Goal: Task Accomplishment & Management: Complete application form

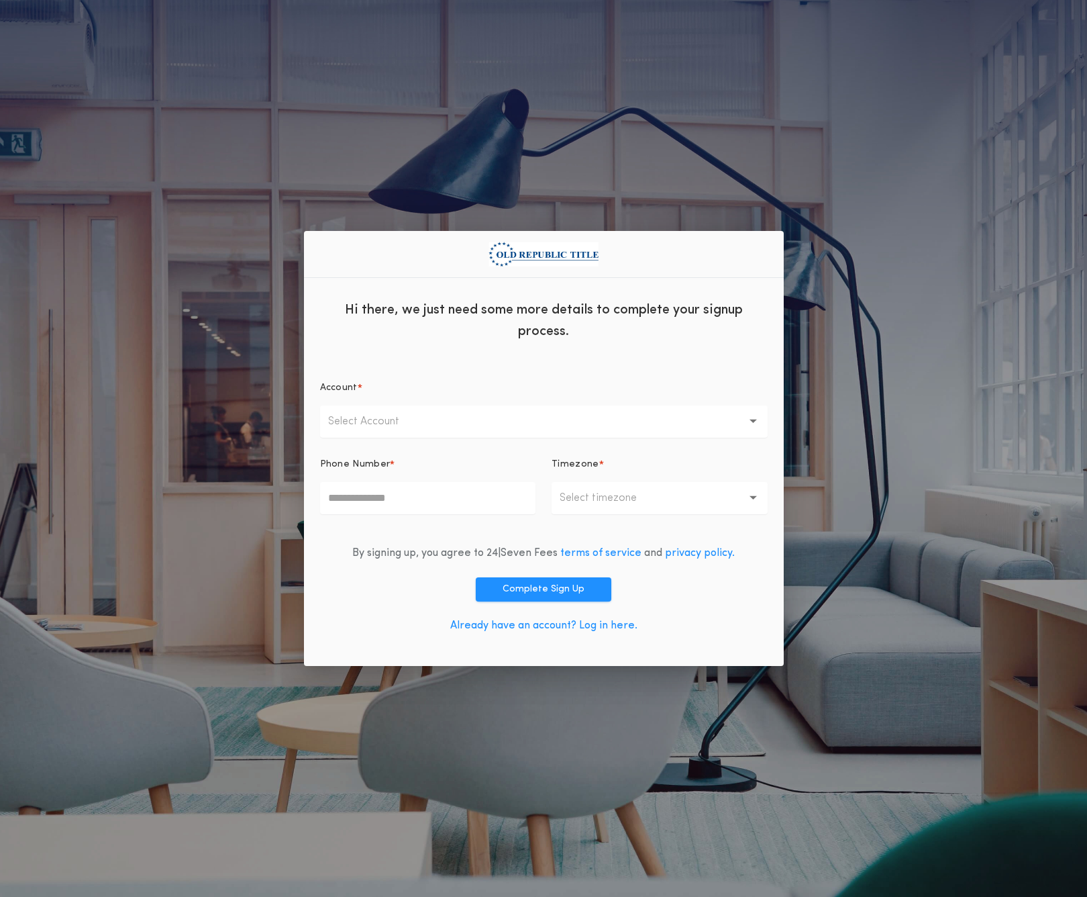
click at [904, 505] on div "Hi there, we just need some more details to complete your signup process. Accou…" at bounding box center [543, 448] width 1087 height 897
click at [813, 731] on div "Hi there, we just need some more details to complete your signup process. Accou…" at bounding box center [543, 448] width 1087 height 897
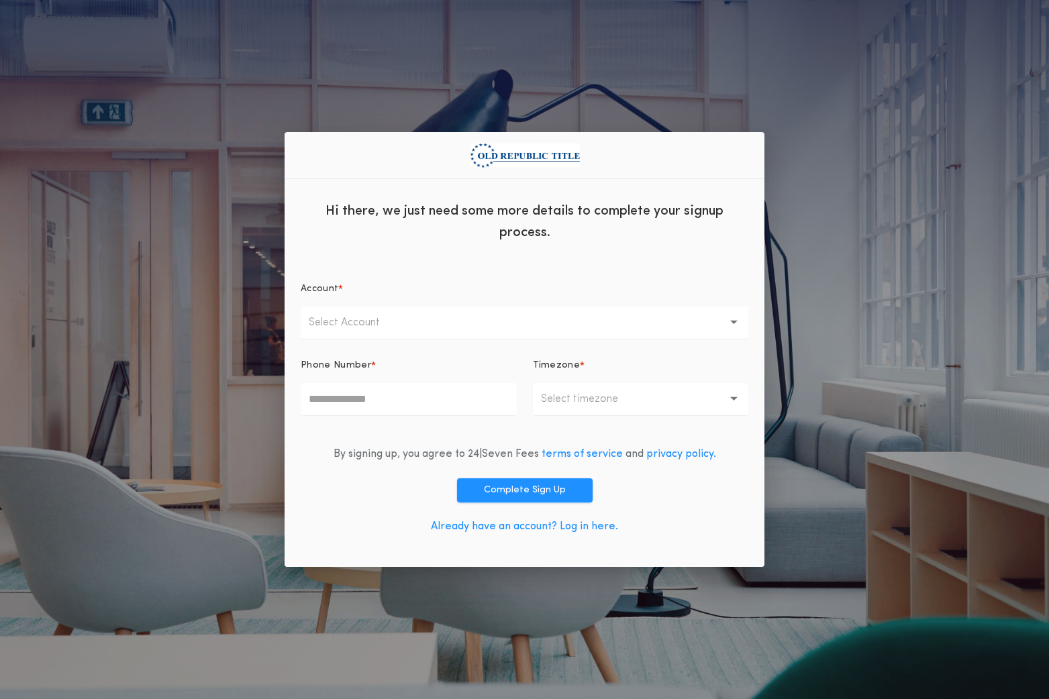
click at [949, 230] on div "Hi there, we just need some more details to complete your signup process. Accou…" at bounding box center [524, 349] width 1049 height 699
click at [440, 330] on button "Select Account" at bounding box center [525, 323] width 448 height 32
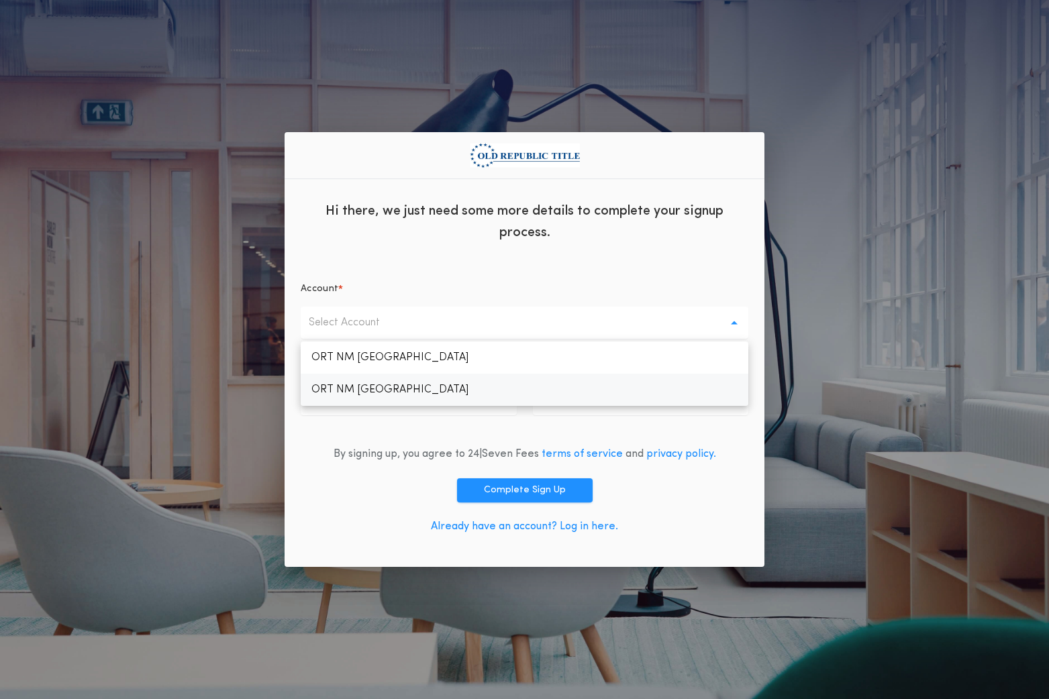
click at [454, 387] on p "ORT NM Rio Rancho" at bounding box center [525, 390] width 448 height 32
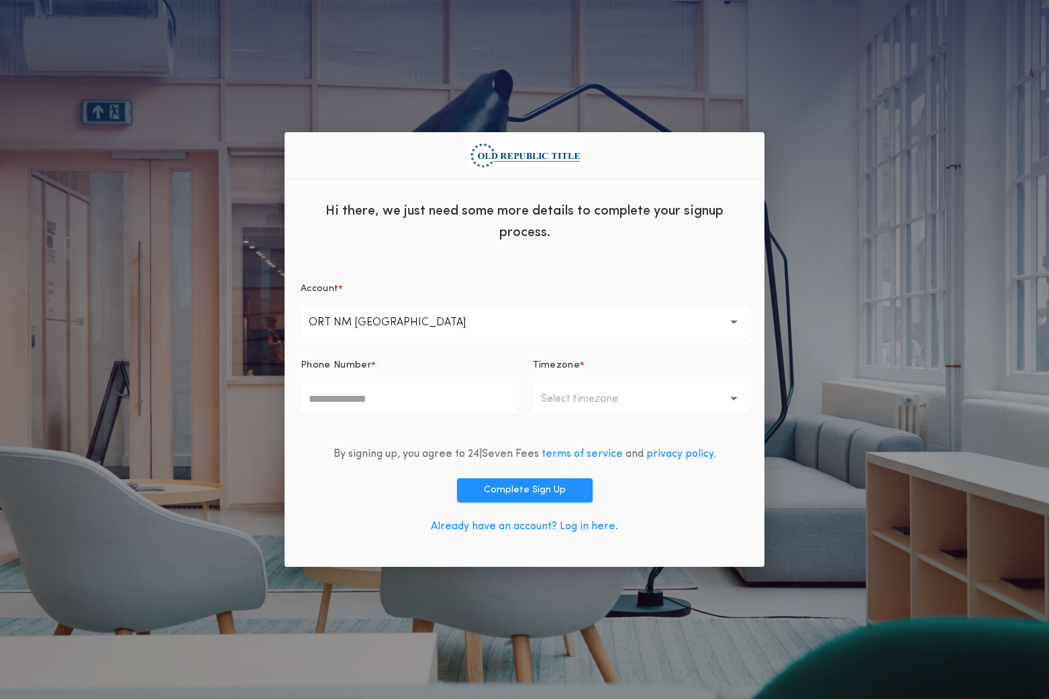
click at [413, 396] on input "Phone Number *" at bounding box center [409, 399] width 216 height 32
type input "**********"
click at [428, 323] on p "ORT NM Rio Rancho" at bounding box center [398, 323] width 179 height 16
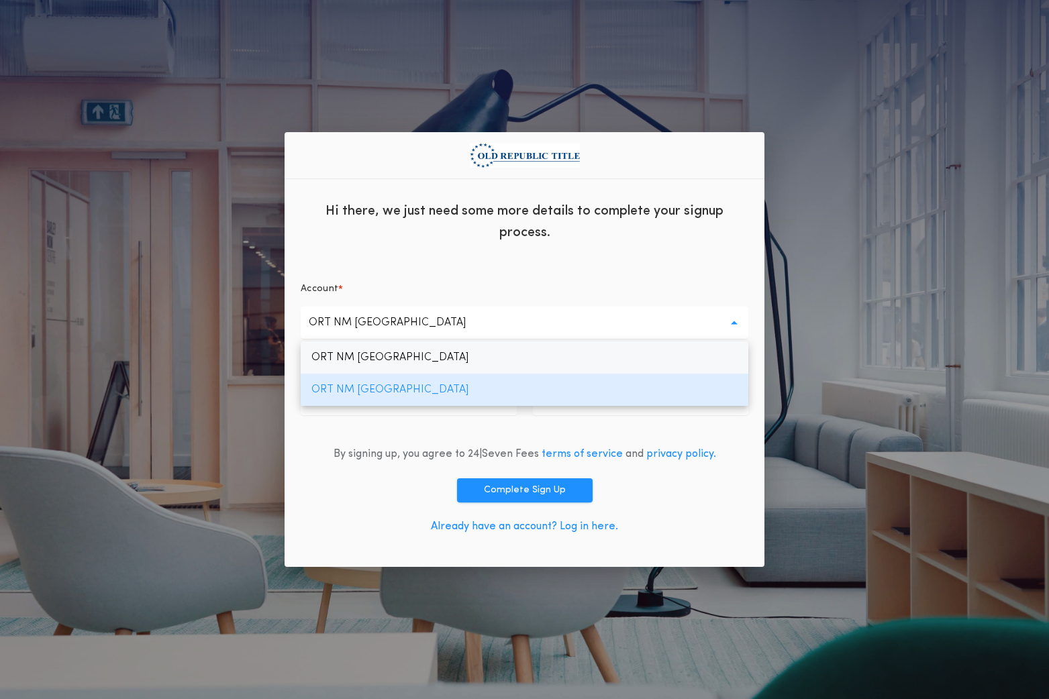
click at [432, 354] on p "ORT NM Albuquerque" at bounding box center [525, 358] width 448 height 32
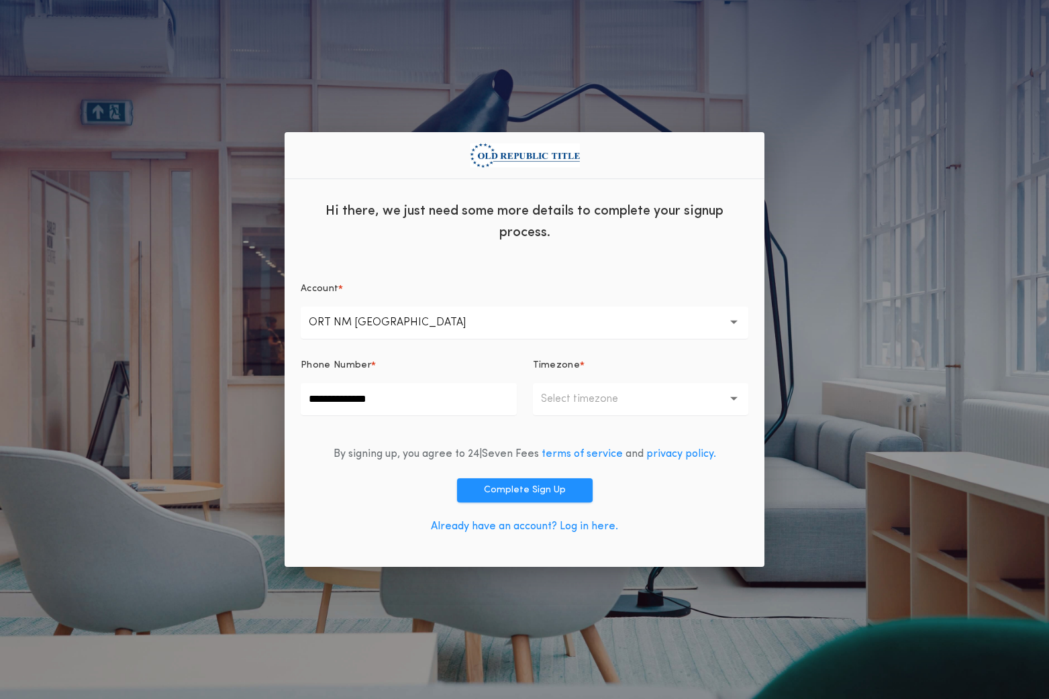
click at [622, 399] on p "Select timezone" at bounding box center [590, 399] width 99 height 16
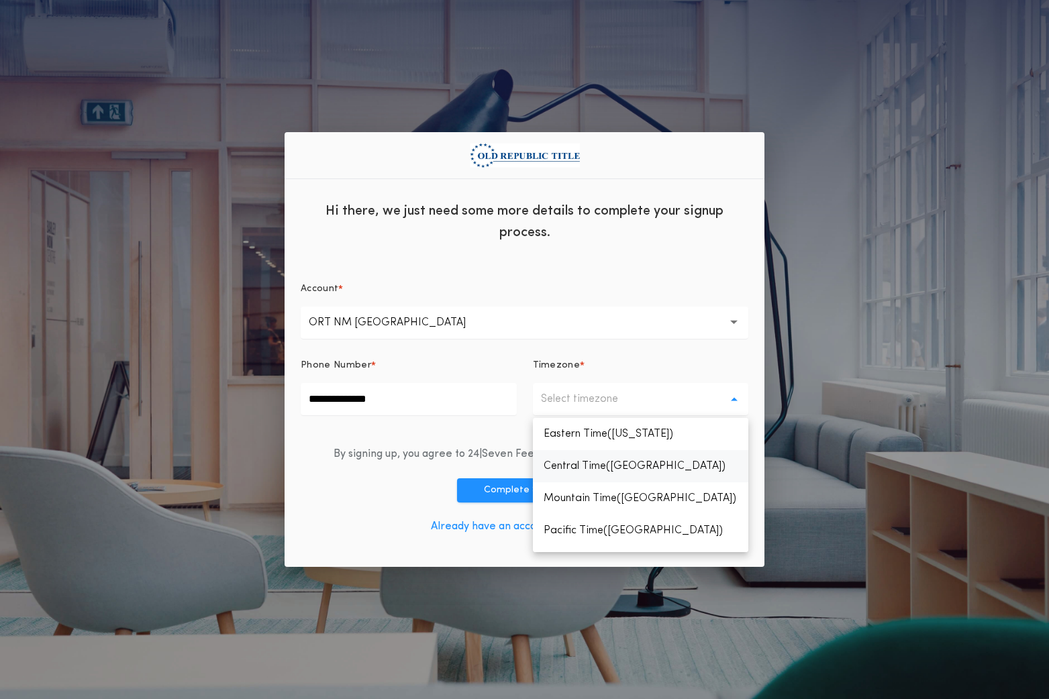
click at [622, 458] on p "Central Time(Chicago)" at bounding box center [641, 466] width 216 height 32
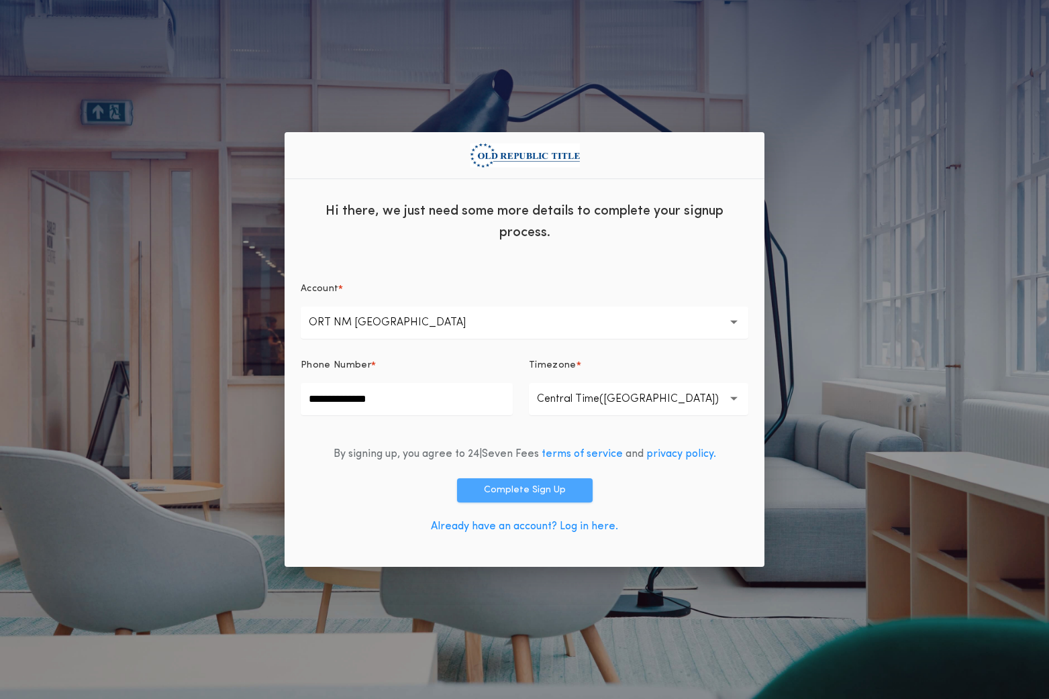
click at [558, 491] on button "Complete Sign Up" at bounding box center [525, 491] width 136 height 24
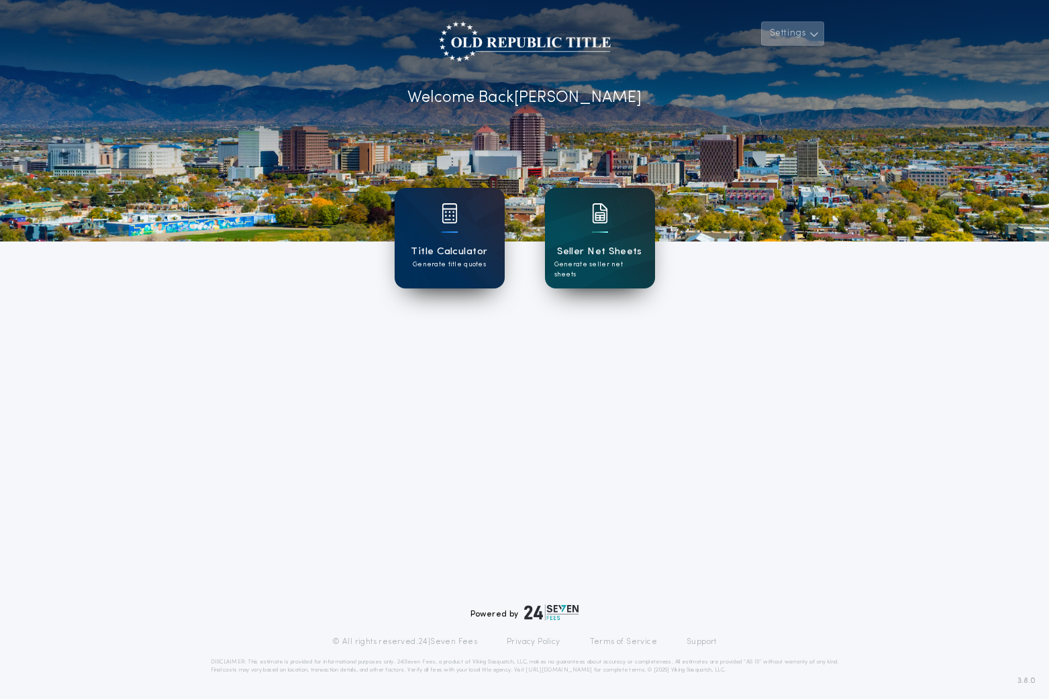
click at [805, 34] on button "Settings" at bounding box center [792, 33] width 63 height 24
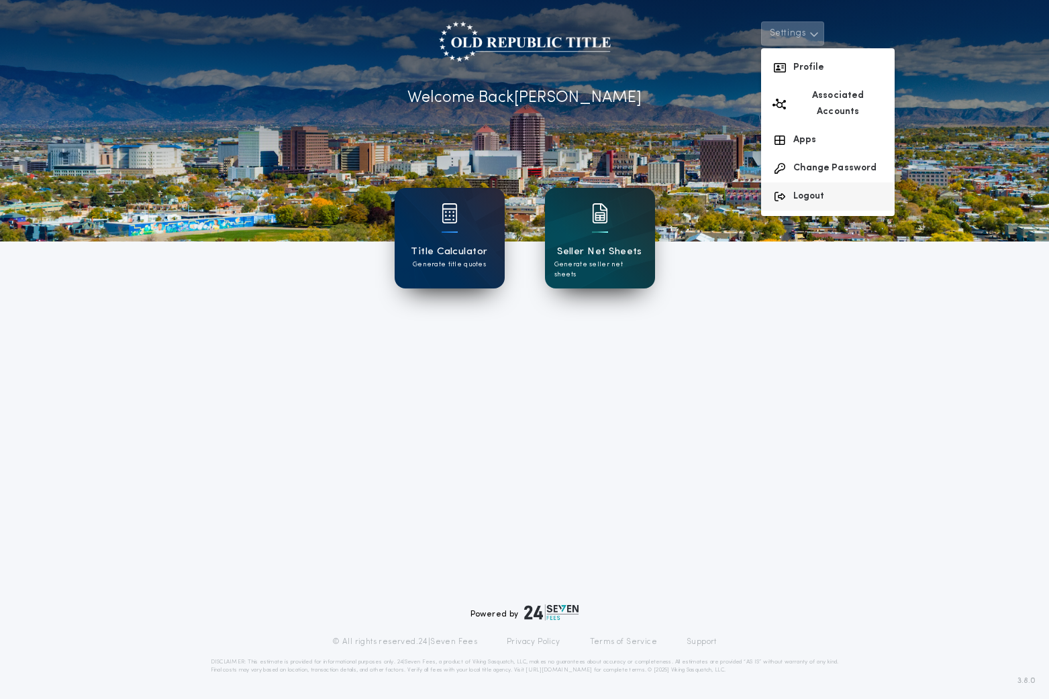
click at [807, 183] on button "Logout" at bounding box center [828, 197] width 134 height 28
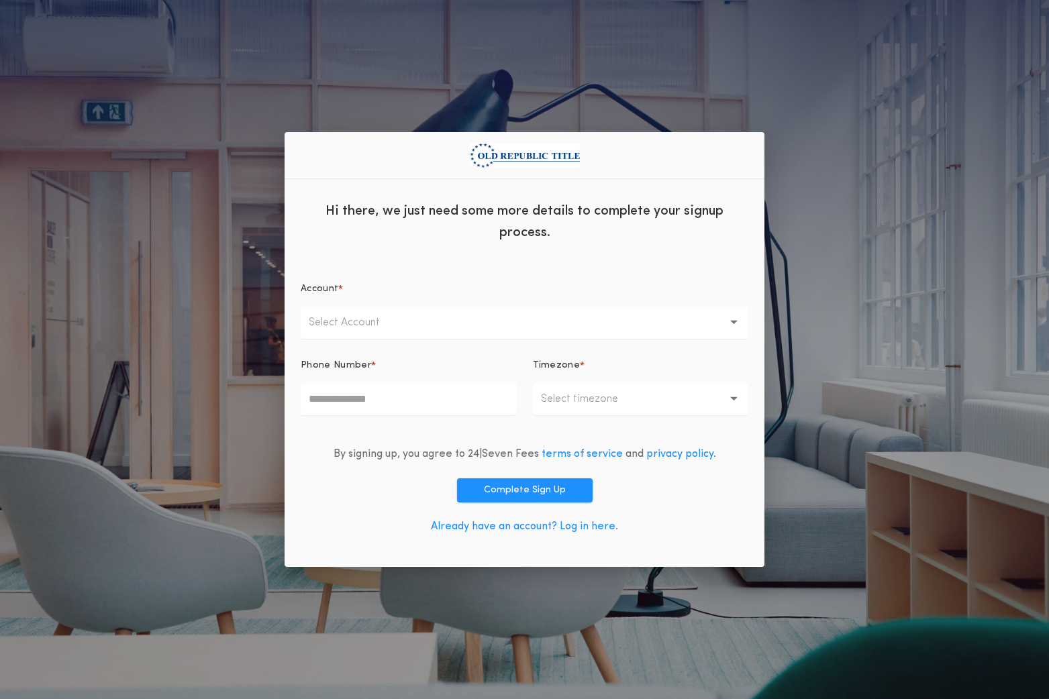
click at [460, 323] on button "Select Account" at bounding box center [525, 323] width 448 height 32
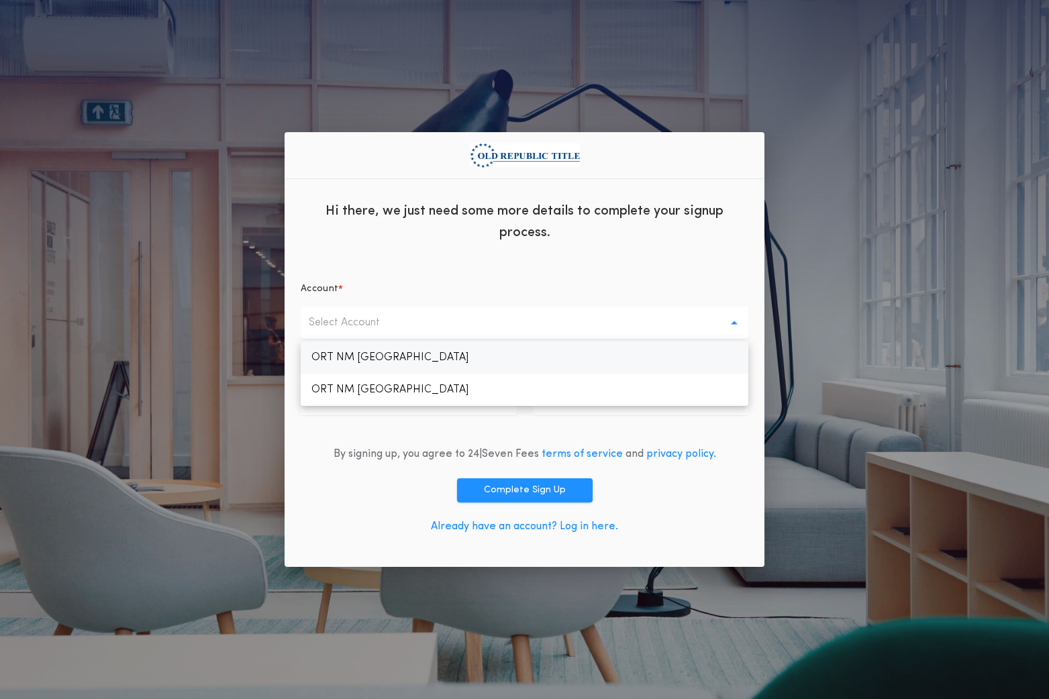
click at [440, 360] on p "ORT NM [GEOGRAPHIC_DATA]" at bounding box center [525, 358] width 448 height 32
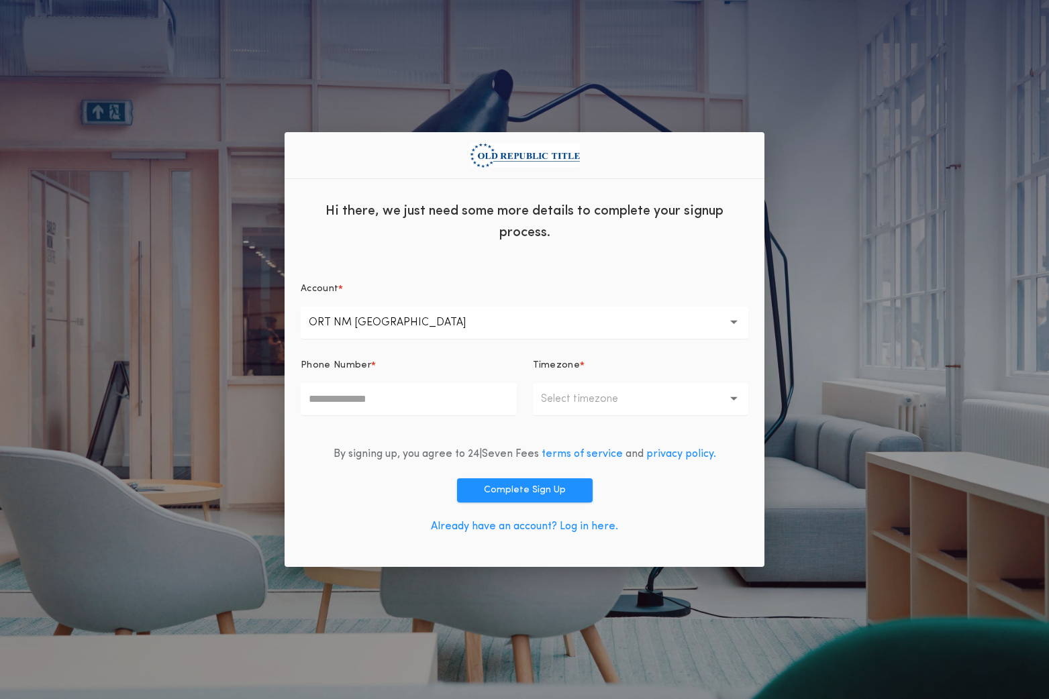
click at [410, 399] on input "Phone Number *" at bounding box center [409, 399] width 216 height 32
type input "**********"
click at [610, 391] on p "Select timezone" at bounding box center [590, 399] width 99 height 16
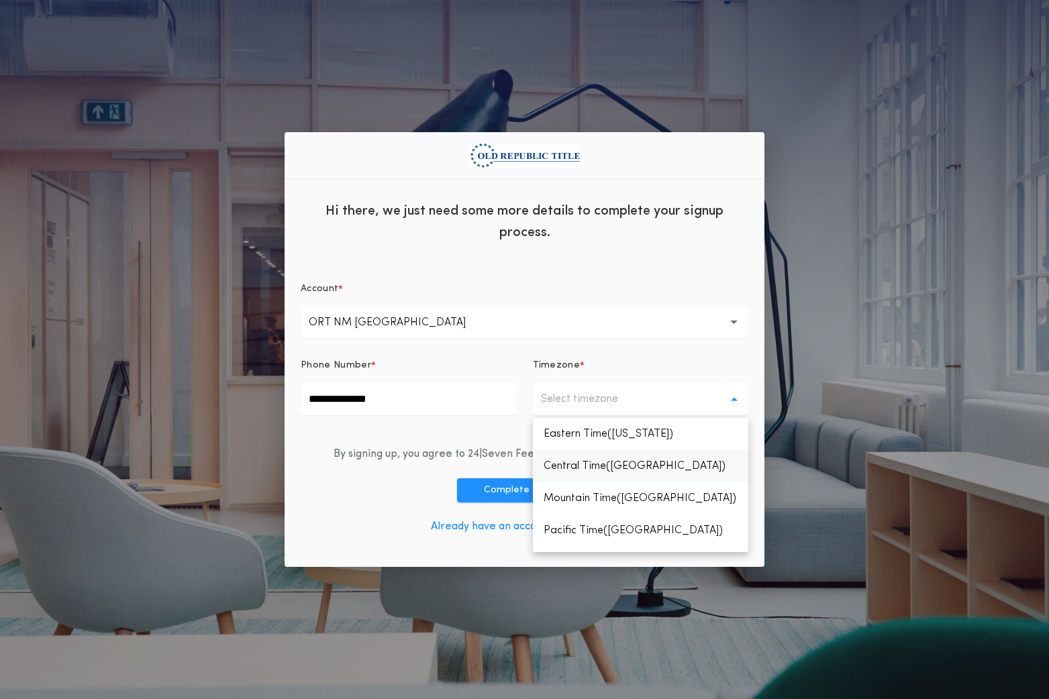
click at [648, 462] on p "Central Time(Chicago)" at bounding box center [641, 466] width 216 height 32
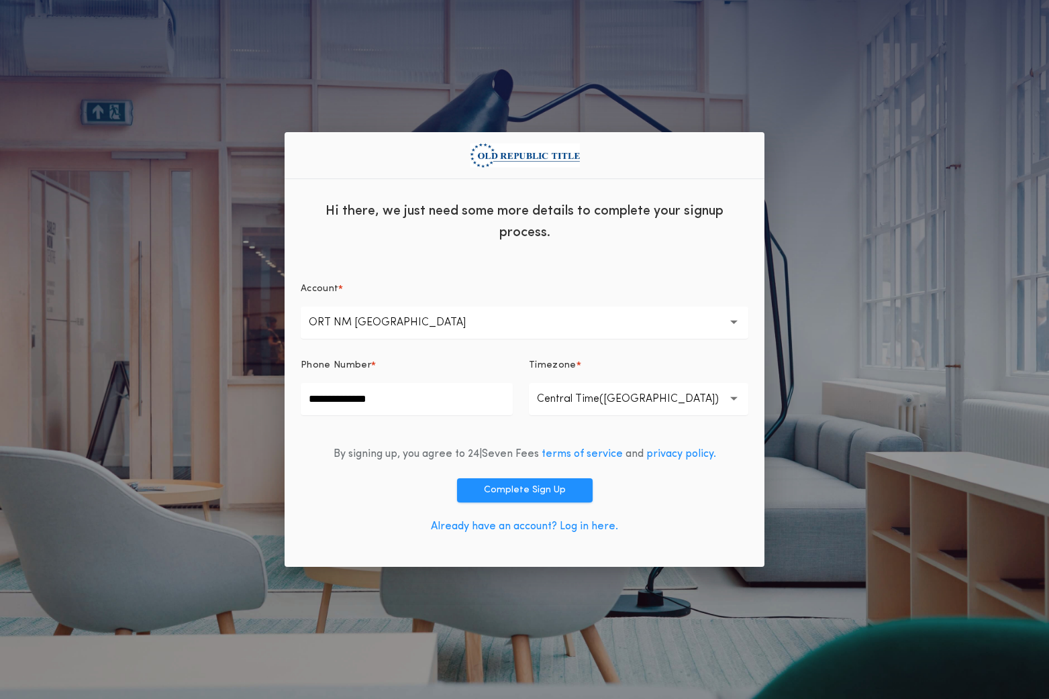
click at [360, 536] on div "By signing up, you agree to 24|Seven Fees terms of service and privacy policy. …" at bounding box center [525, 493] width 448 height 115
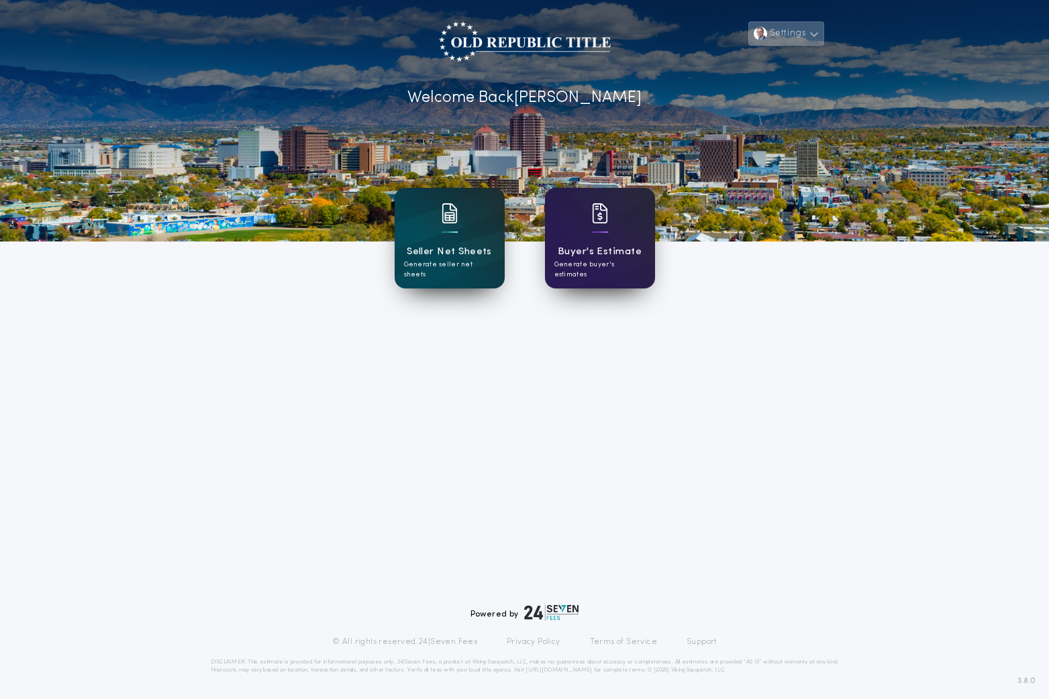
click at [792, 36] on button "Settings" at bounding box center [785, 33] width 75 height 24
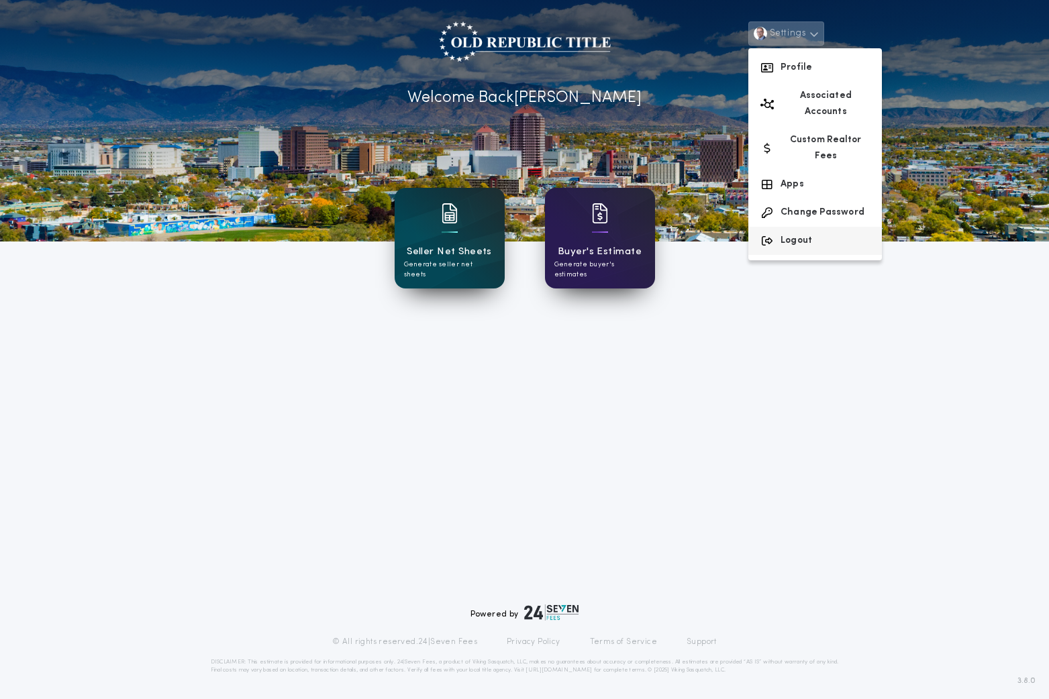
click at [795, 227] on button "Logout" at bounding box center [815, 241] width 134 height 28
